Goal: Check status: Check status

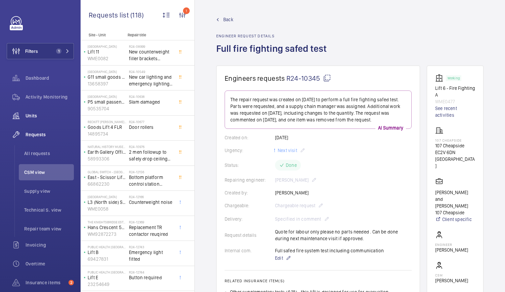
click at [34, 118] on span "Units" at bounding box center [50, 115] width 48 height 7
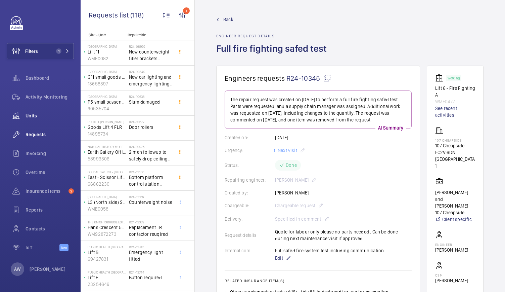
click at [31, 116] on span "Units" at bounding box center [50, 115] width 48 height 7
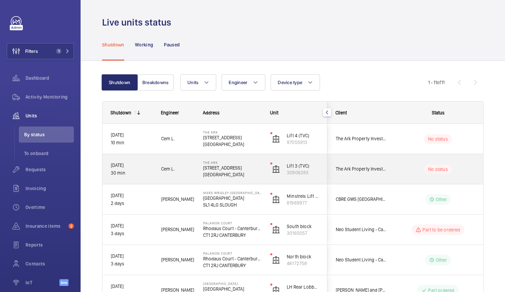
click at [190, 175] on div "Cem L." at bounding box center [173, 168] width 41 height 21
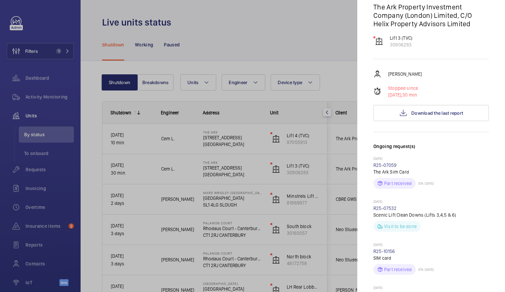
scroll to position [58, 0]
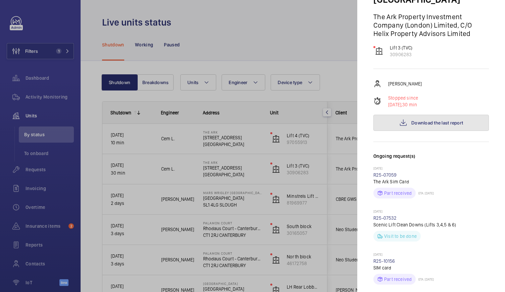
click at [437, 129] on button "Download the last report" at bounding box center [431, 123] width 116 height 16
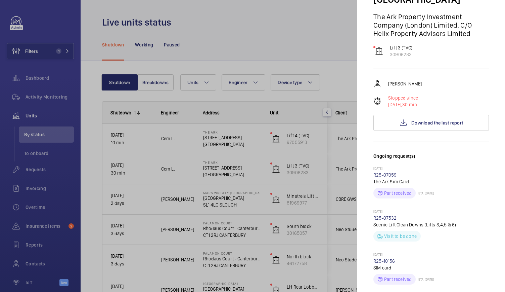
click at [219, 135] on div at bounding box center [252, 146] width 505 height 292
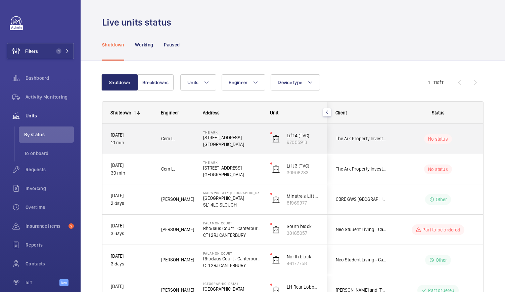
click at [250, 152] on div "The Ark 201 Talgarth Road W6 8BJ LONDON" at bounding box center [228, 139] width 67 height 30
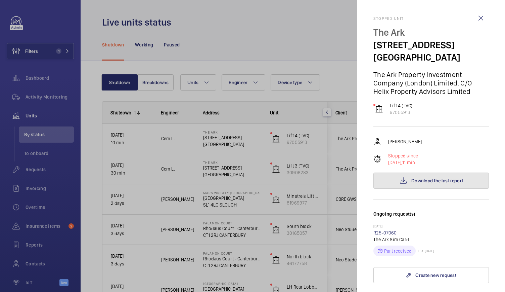
click at [378, 179] on button "Download the last report" at bounding box center [431, 180] width 116 height 16
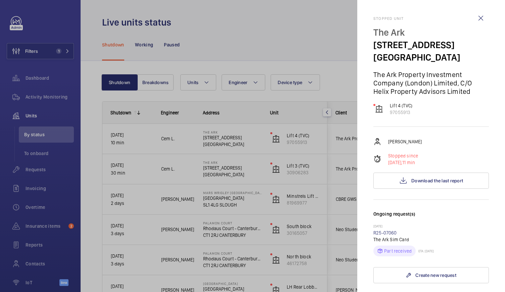
click at [309, 42] on div at bounding box center [252, 146] width 505 height 292
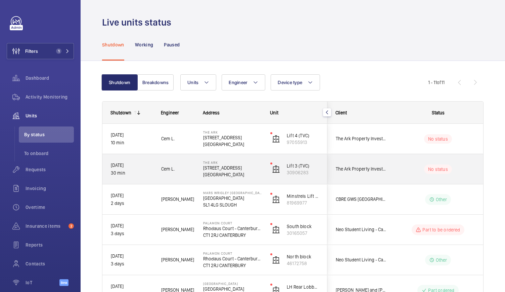
click at [407, 175] on div "No status" at bounding box center [434, 169] width 92 height 23
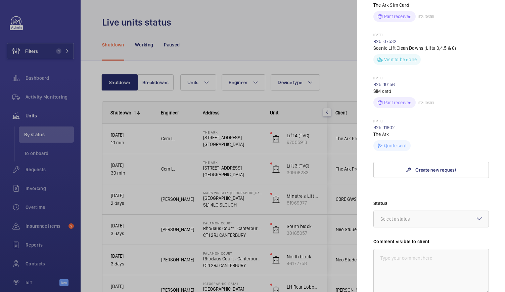
scroll to position [282, 0]
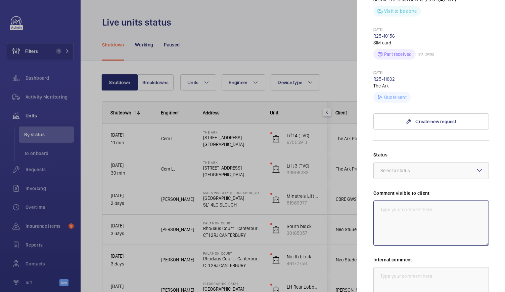
click at [391, 204] on textarea at bounding box center [431, 222] width 116 height 45
drag, startPoint x: 399, startPoint y: 215, endPoint x: 372, endPoint y: 205, distance: 28.3
click at [372, 205] on mat-sidenav "Stopped unit The Ark 201 Talgarth Road W6 8BJ LONDON The Ark Property Investmen…" at bounding box center [431, 146] width 148 height 292
click at [420, 216] on textarea "Client Request - Lift Isolated for Glazing Replacement" at bounding box center [431, 222] width 116 height 45
type textarea "Client Request - Lift Isolated for Glazing Replacement 05/09"
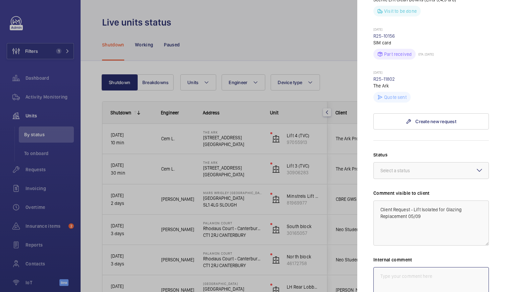
click at [406, 273] on textarea at bounding box center [431, 289] width 116 height 45
paste textarea "Client Request - Lift Isolated for Glazing Replacement"
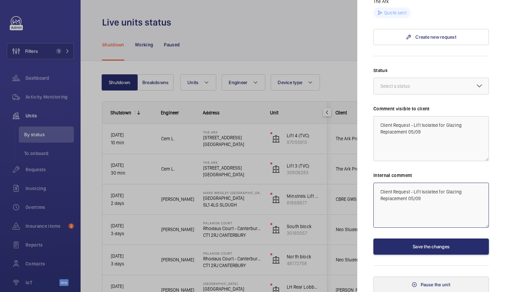
type textarea "Client Request - Lift Isolated for Glazing Replacement 05/09"
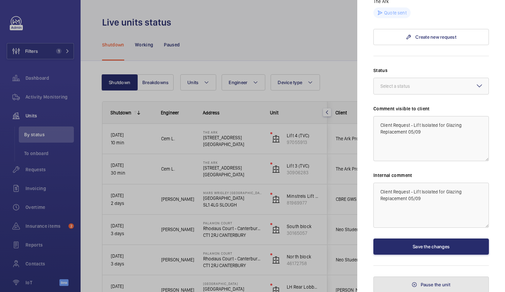
click at [408, 284] on button "Pause the unit" at bounding box center [431, 284] width 116 height 16
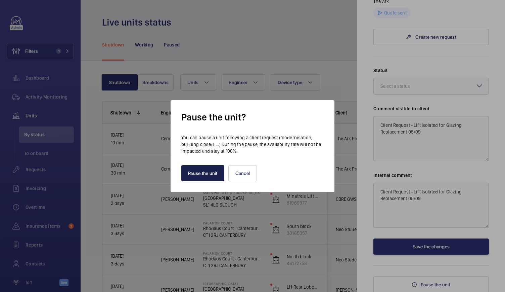
click at [205, 170] on button "Pause the unit" at bounding box center [202, 173] width 43 height 16
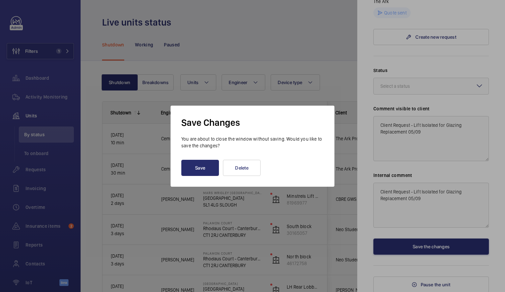
scroll to position [0, 0]
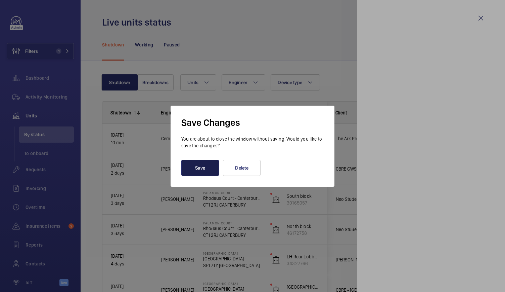
click at [205, 170] on button "Save" at bounding box center [200, 168] width 38 height 16
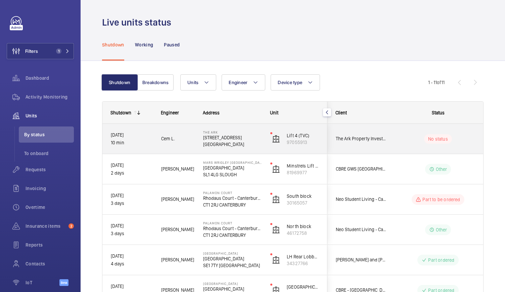
click at [187, 139] on span "Cem L." at bounding box center [177, 139] width 33 height 8
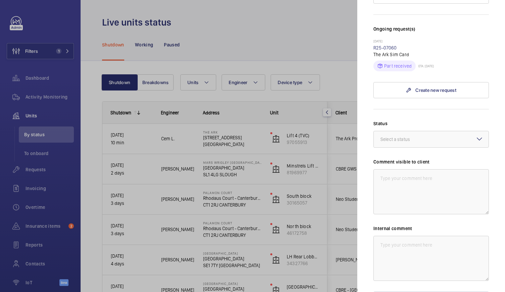
scroll to position [185, 0]
click at [401, 174] on textarea at bounding box center [431, 191] width 116 height 45
paste textarea "Client Request - Lift Isolated for Glazing Replacement"
type textarea "Client Request - Lift Isolated for Glazing Replacement"
click at [395, 255] on textarea at bounding box center [431, 257] width 116 height 45
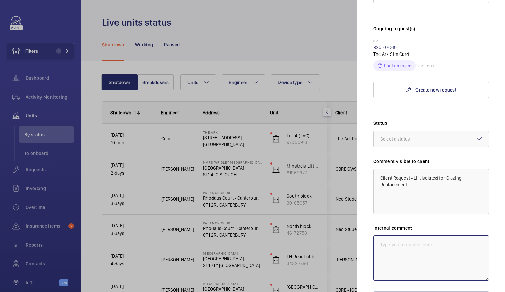
click at [401, 248] on textarea at bounding box center [431, 257] width 116 height 45
paste textarea "Client Request - Lift Isolated for Glazing Replacement"
type textarea "Client Request - Lift Isolated for Glazing Replacement"
click at [408, 184] on textarea "Client Request - Lift Isolated for Glazing Replacement" at bounding box center [431, 191] width 116 height 45
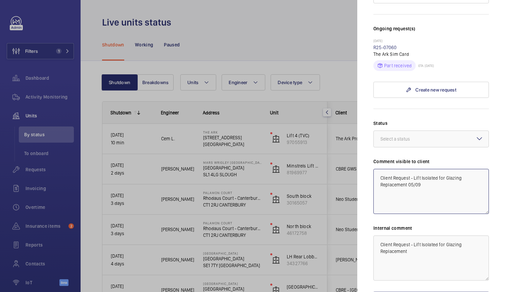
type textarea "Client Request - Lift Isolated for Glazing Replacement 05/09"
click at [411, 251] on textarea "Client Request - Lift Isolated for Glazing Replacement" at bounding box center [431, 257] width 116 height 45
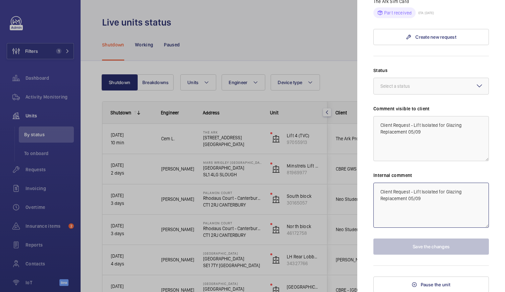
type textarea "Client Request - Lift Isolated for Glazing Replacement 05/09"
click at [439, 266] on div "Stopped unit The Ark 201 Talgarth Road W6 8BJ LONDON The Ark Property Investmen…" at bounding box center [431, 35] width 116 height 514
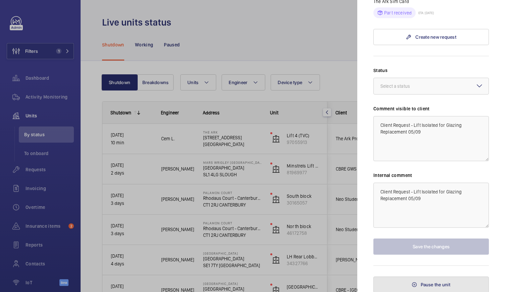
click at [408, 290] on button "Pause the unit" at bounding box center [431, 284] width 116 height 16
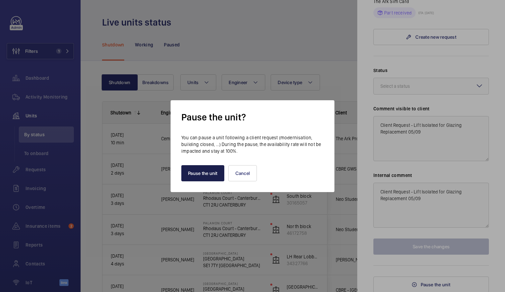
click at [188, 175] on button "Pause the unit" at bounding box center [202, 173] width 43 height 16
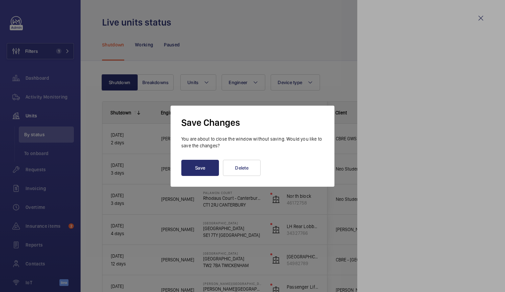
scroll to position [0, 0]
click at [211, 172] on button "Save" at bounding box center [200, 168] width 38 height 16
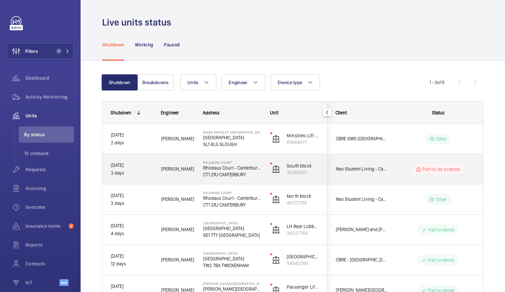
scroll to position [69, 0]
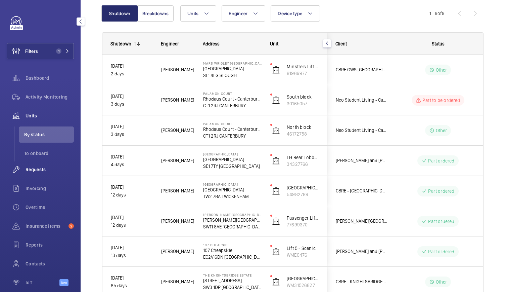
click at [41, 172] on span "Requests" at bounding box center [50, 169] width 48 height 7
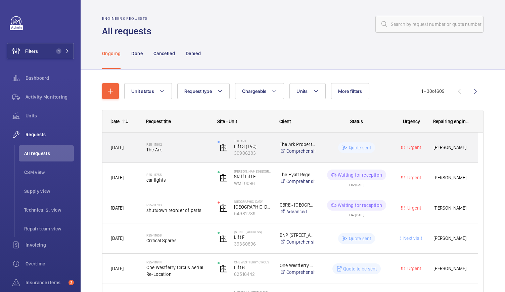
click at [188, 158] on div "R25-11802 The Ark" at bounding box center [173, 147] width 71 height 30
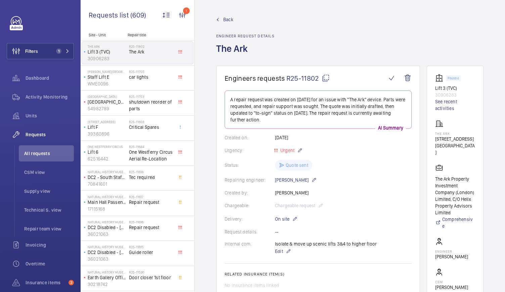
click at [231, 14] on wm-front-admin-header "Back Engineer request details The Ark" at bounding box center [350, 32] width 310 height 65
click at [230, 17] on span "Back" at bounding box center [228, 19] width 10 height 7
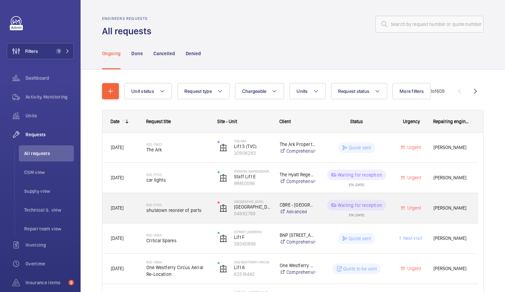
scroll to position [43, 0]
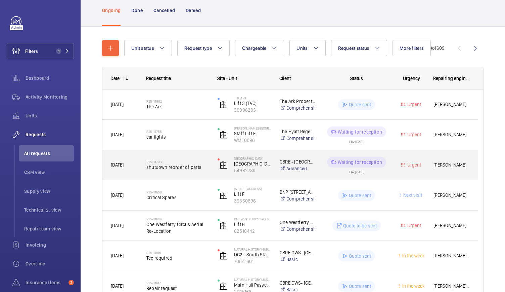
click at [192, 158] on div "R25-11703 shutdown reorder of parts" at bounding box center [177, 164] width 62 height 19
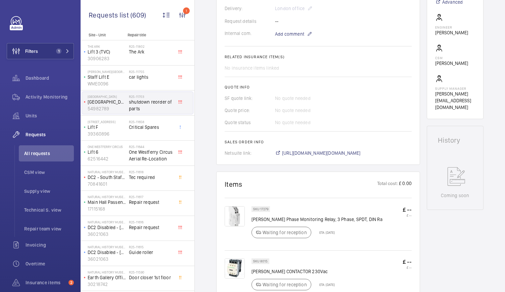
scroll to position [259, 0]
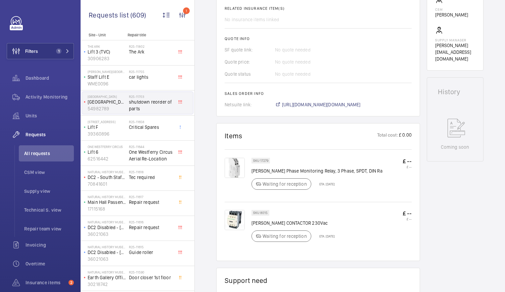
click at [237, 225] on img at bounding box center [235, 220] width 20 height 20
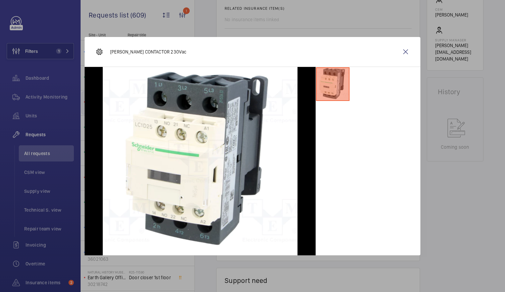
click at [329, 266] on div at bounding box center [252, 146] width 505 height 292
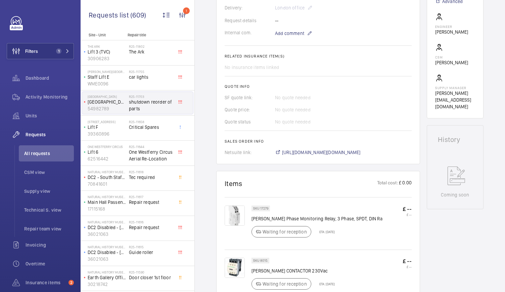
scroll to position [212, 0]
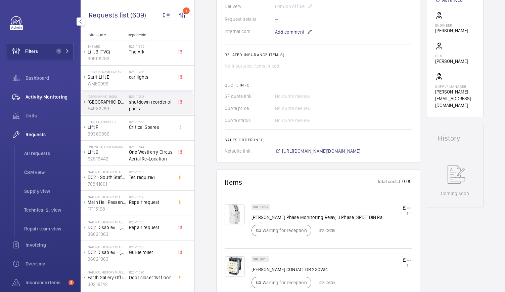
click at [50, 101] on div "Activity Monitoring" at bounding box center [40, 97] width 67 height 16
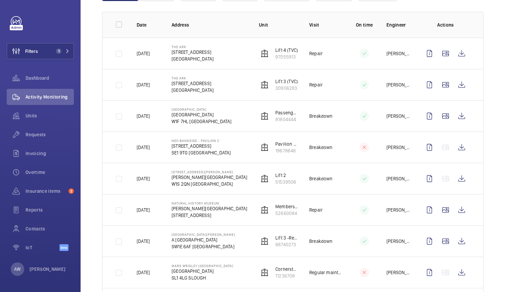
scroll to position [95, 0]
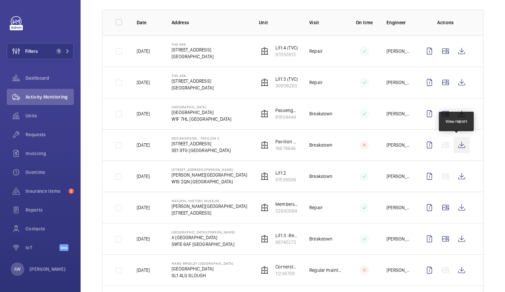
click at [455, 141] on wm-front-icon-button at bounding box center [462, 145] width 16 height 16
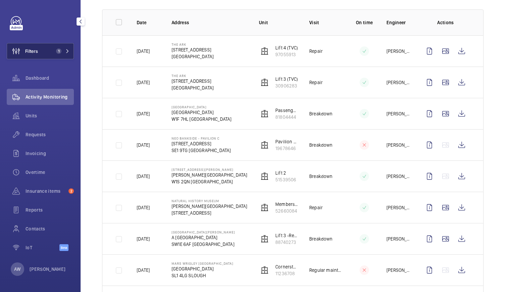
click at [65, 53] on span "1" at bounding box center [61, 50] width 16 height 5
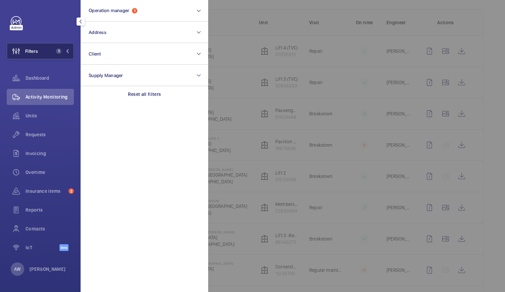
click at [51, 54] on button "Filters 1" at bounding box center [40, 51] width 67 height 16
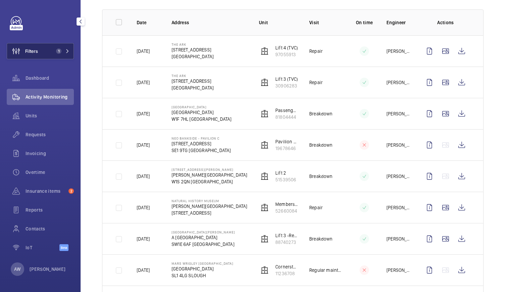
click at [51, 54] on button "Filters 1" at bounding box center [40, 51] width 67 height 16
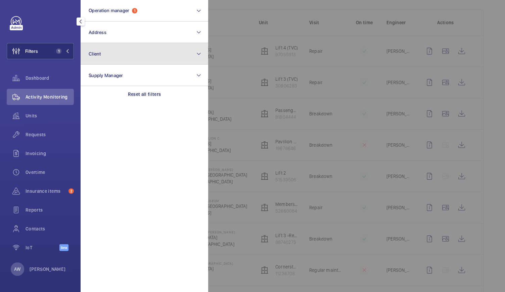
click at [122, 53] on button "Client" at bounding box center [145, 53] width 128 height 21
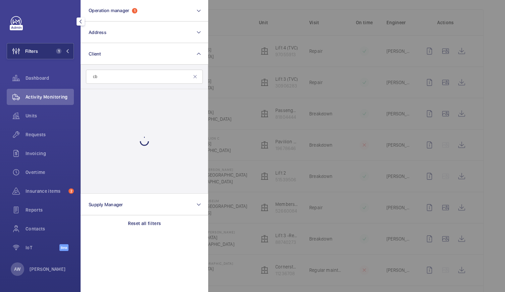
type input "c"
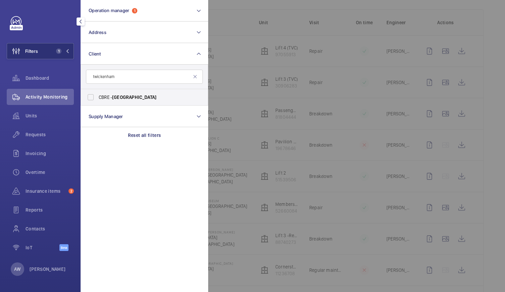
type input "twickenham"
click at [105, 104] on label "CBRE - [GEOGRAPHIC_DATA]" at bounding box center [139, 97] width 117 height 16
click at [97, 104] on input "CBRE - [GEOGRAPHIC_DATA]" at bounding box center [90, 96] width 13 height 13
checkbox input "true"
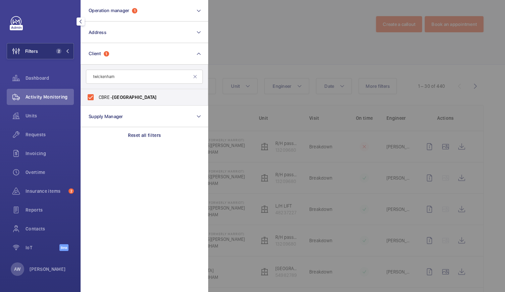
click at [332, 72] on div at bounding box center [460, 146] width 505 height 292
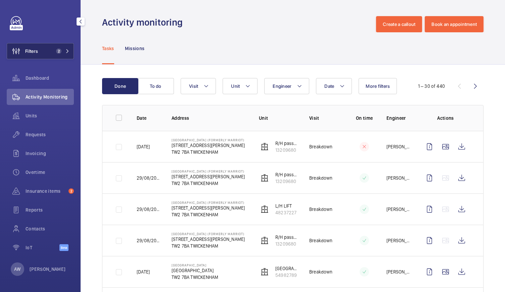
click at [46, 51] on button "Filters 2" at bounding box center [40, 51] width 67 height 16
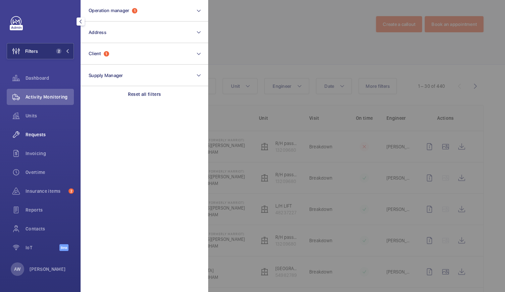
click at [35, 138] on div "Requests" at bounding box center [40, 134] width 67 height 16
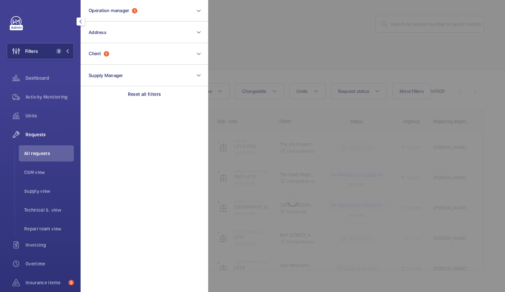
click at [255, 60] on div at bounding box center [460, 146] width 505 height 292
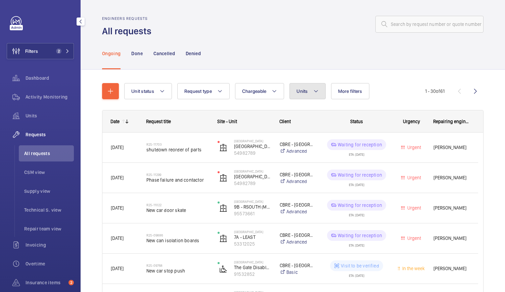
click at [311, 90] on button "Units" at bounding box center [308, 91] width 36 height 16
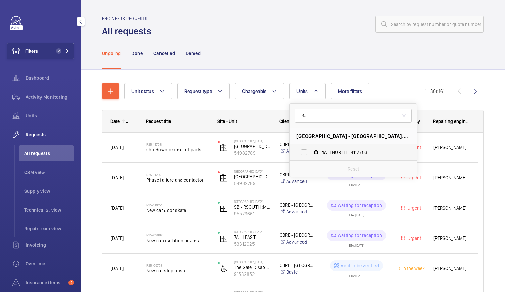
type input "4a"
click at [315, 151] on mat-icon at bounding box center [315, 151] width 5 height 5
click at [311, 151] on input "4A - LNORTH, 14112703" at bounding box center [303, 151] width 13 height 13
checkbox input "true"
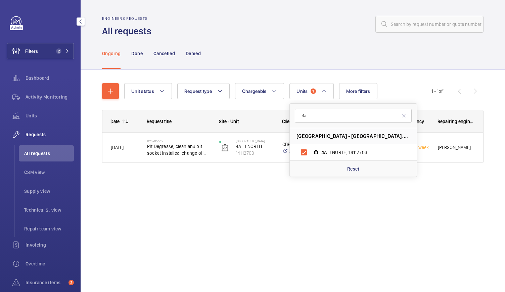
click at [259, 28] on div at bounding box center [320, 24] width 328 height 16
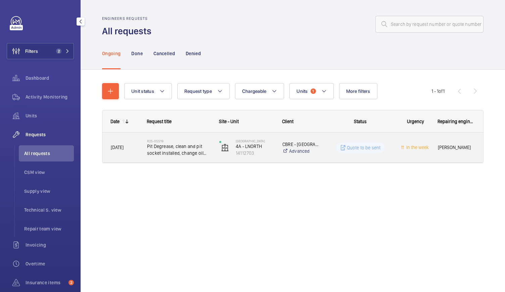
click at [197, 158] on div "R25-05519 Pit Degrease, clean and pit socket installed, change oil pot orientat…" at bounding box center [175, 147] width 72 height 30
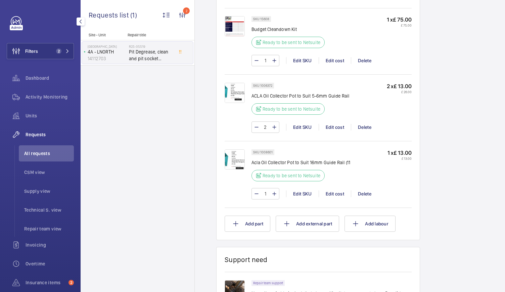
scroll to position [527, 0]
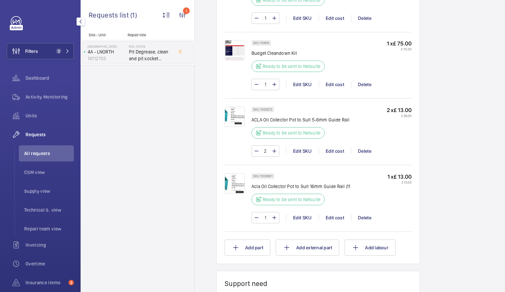
click at [459, 47] on div "Working 4A - LNORTH 14112703 See recent activities [GEOGRAPHIC_DATA] [GEOGRAPHI…" at bounding box center [455, 46] width 57 height 991
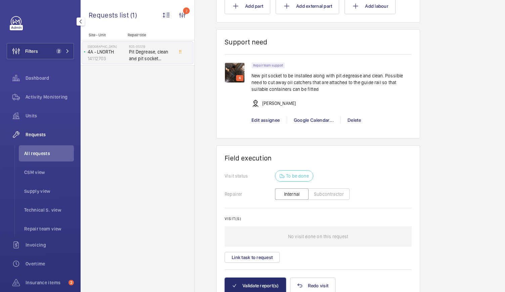
scroll to position [768, 0]
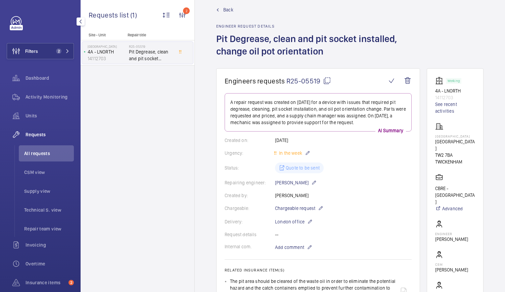
scroll to position [0, 0]
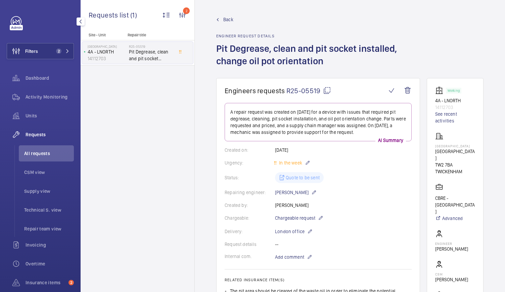
click at [226, 19] on span "Back" at bounding box center [228, 19] width 10 height 7
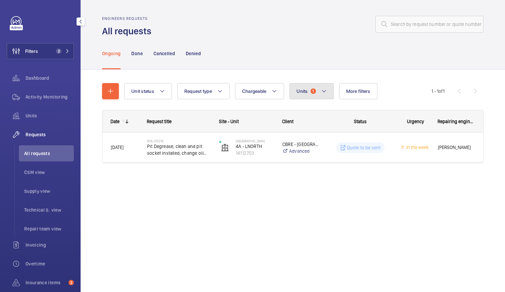
click at [316, 95] on button "Units 1" at bounding box center [312, 91] width 44 height 16
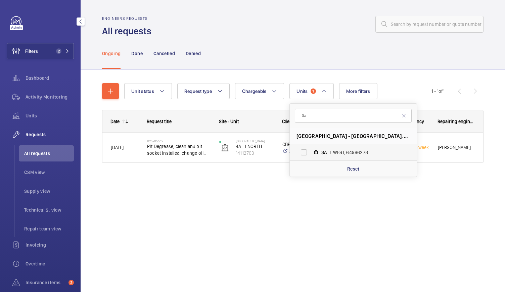
type input "3a"
click at [303, 153] on label "3A - [PERSON_NAME], 64986278" at bounding box center [348, 152] width 116 height 16
click at [303, 153] on input "3A - [PERSON_NAME], 64986278" at bounding box center [303, 151] width 13 height 13
checkbox input "true"
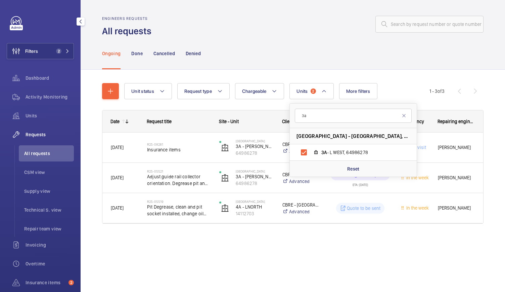
click at [208, 247] on div "Unit status Request type Chargeable Units 2 3a [GEOGRAPHIC_DATA] - [GEOGRAPHIC_…" at bounding box center [293, 163] width 425 height 186
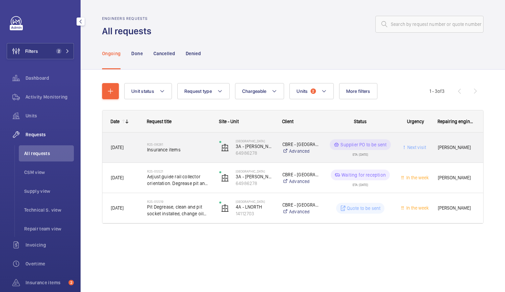
click at [184, 147] on span "Insurance items" at bounding box center [178, 149] width 63 height 7
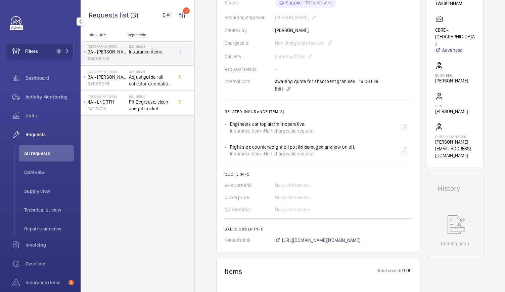
scroll to position [147, 0]
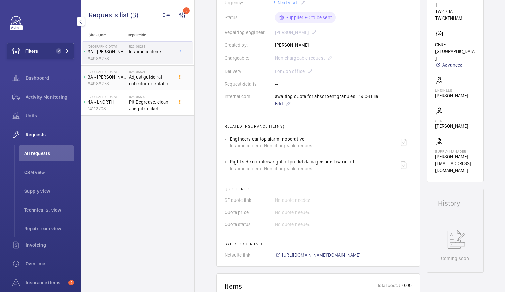
click at [157, 84] on span "Adjust guide rail collector orientation. Degrease pit and new pit socket" at bounding box center [151, 80] width 44 height 13
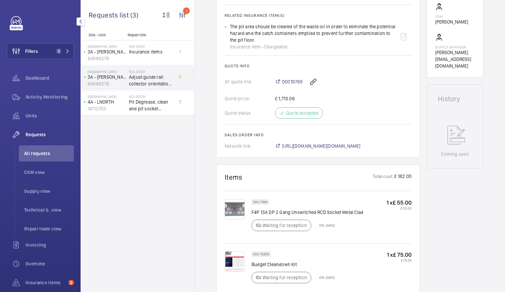
scroll to position [262, 0]
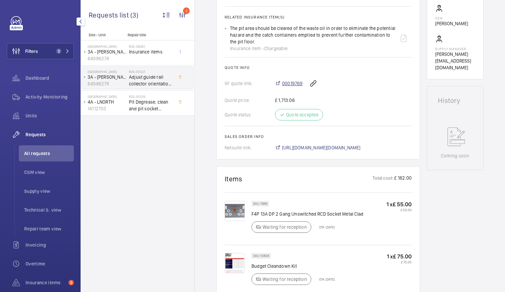
click at [287, 81] on span "00019769" at bounding box center [292, 83] width 20 height 7
